Goal: Task Accomplishment & Management: Manage account settings

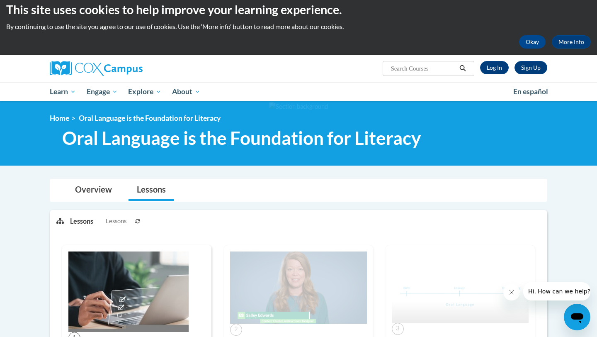
scroll to position [7, 0]
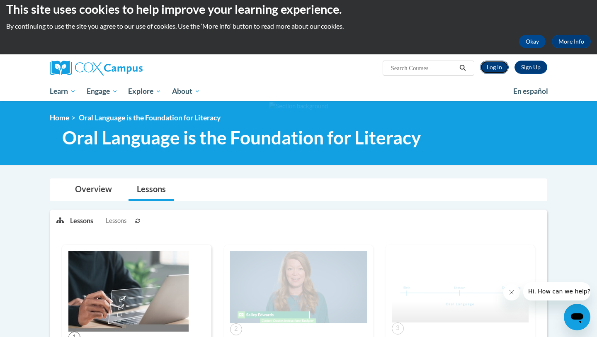
click at [497, 68] on link "Log In" at bounding box center [494, 67] width 29 height 13
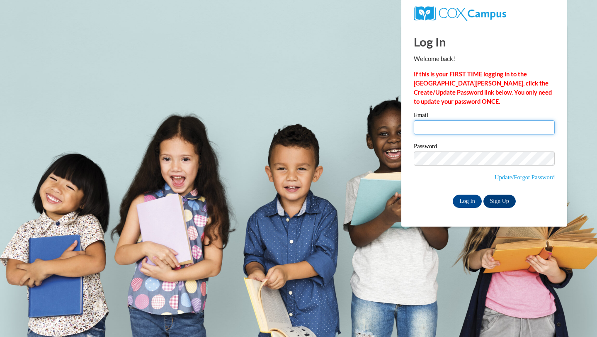
click at [443, 129] on input "Email" at bounding box center [484, 127] width 141 height 14
type input "vanalstineabigail@gmail.com"
click at [473, 204] on input "Log In" at bounding box center [467, 200] width 29 height 13
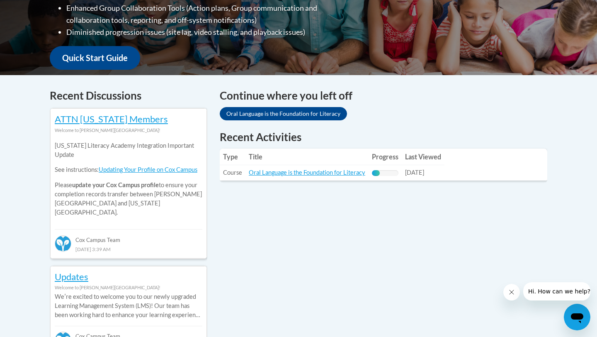
scroll to position [278, 0]
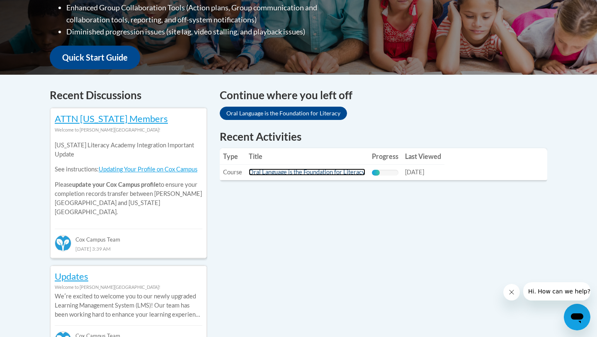
click at [294, 172] on link "Oral Language is the Foundation for Literacy" at bounding box center [307, 171] width 116 height 7
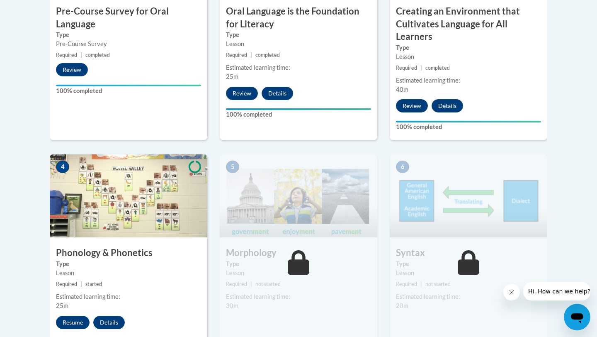
scroll to position [453, 0]
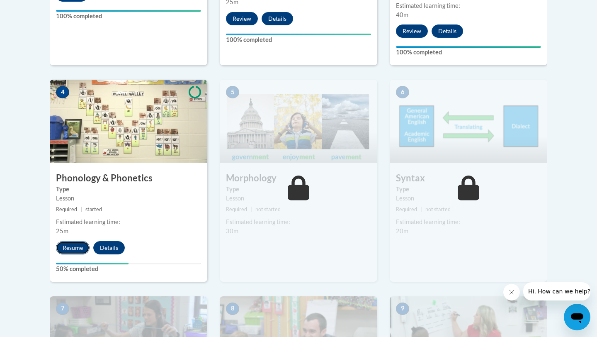
click at [66, 247] on button "Resume" at bounding box center [73, 247] width 34 height 13
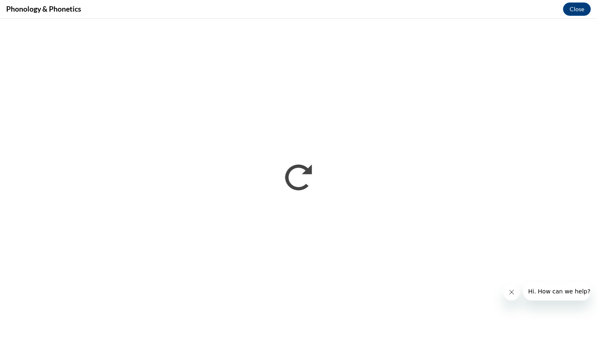
scroll to position [0, 0]
